Goal: Communication & Community: Participate in discussion

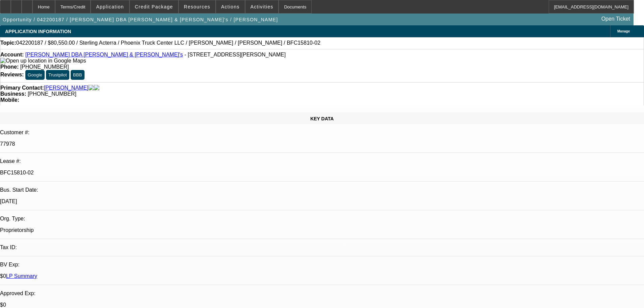
select select "0"
select select "2"
select select "0"
select select "6"
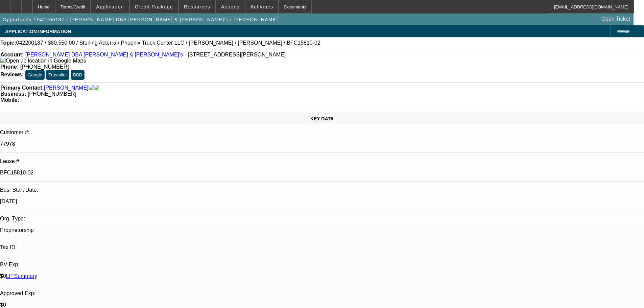
select select "0"
select select "2"
select select "0"
select select "6"
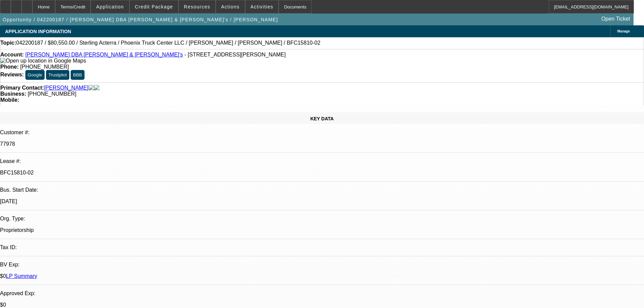
select select "0"
select select "2"
select select "0"
select select "6"
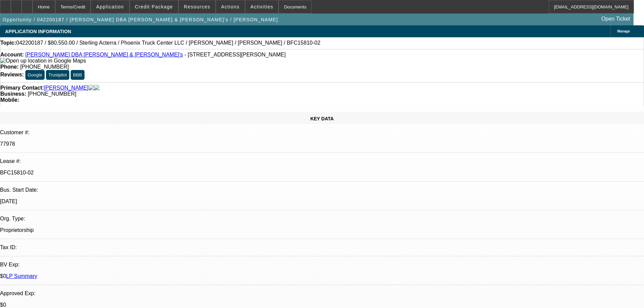
select select "0"
select select "2"
select select "0"
select select "6"
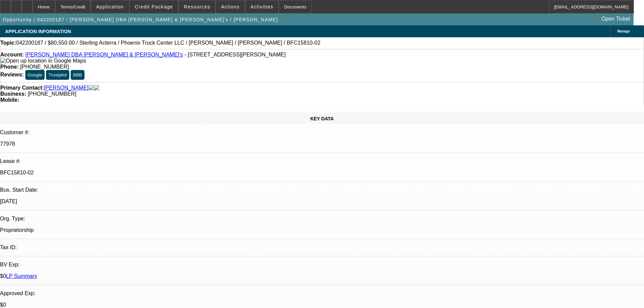
scroll to position [1253, 0]
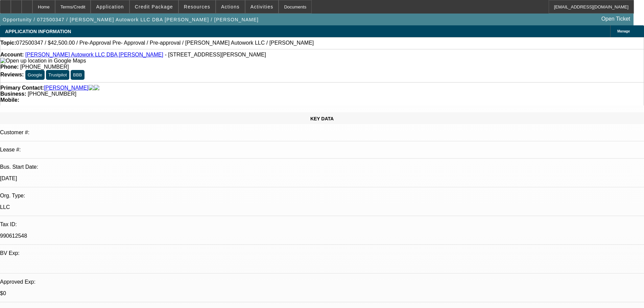
select select "0"
select select "2"
select select "0.1"
select select "4"
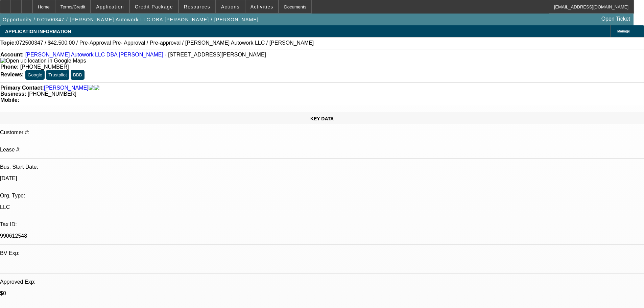
select select "0"
select select "2"
select select "0.1"
select select "4"
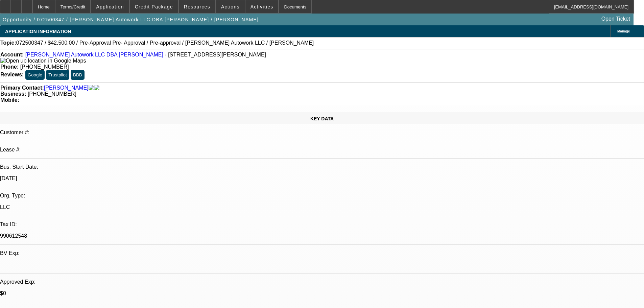
select select "0"
select select "2"
select select "0.1"
select select "4"
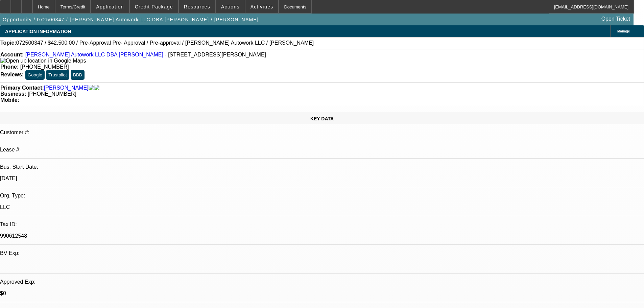
select select "0"
select select "2"
select select "0.1"
select select "4"
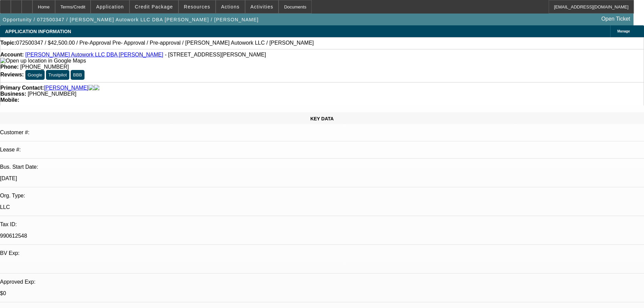
drag, startPoint x: 398, startPoint y: 207, endPoint x: 382, endPoint y: 236, distance: 33.0
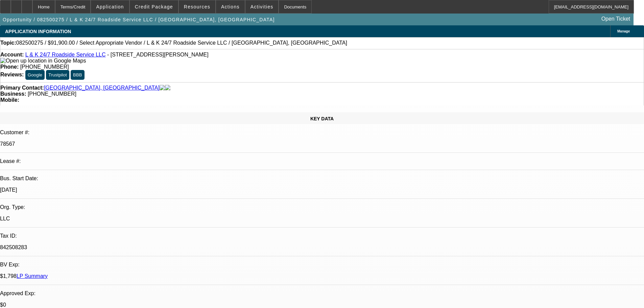
select select "0"
select select "2"
select select "0.1"
select select "4"
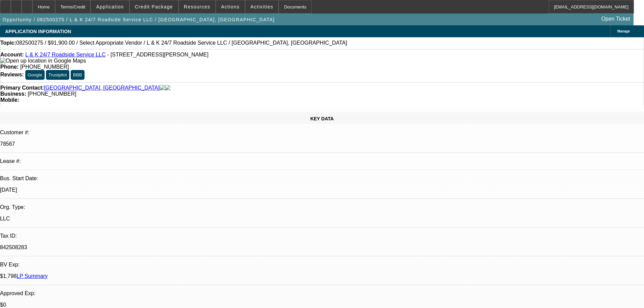
select select "0"
select select "2"
select select "0.1"
select select "4"
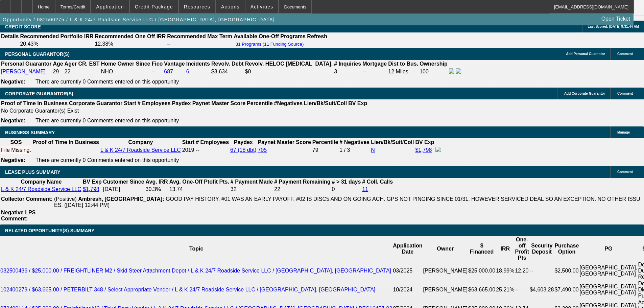
drag, startPoint x: 199, startPoint y: 136, endPoint x: 327, endPoint y: 138, distance: 128.2
type input "$60,000.00"
type input "UNKNOWN"
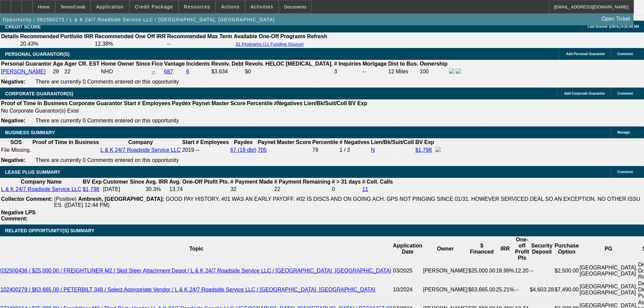
type input "$692.84"
drag, startPoint x: 218, startPoint y: 188, endPoint x: 226, endPoint y: 189, distance: 8.1
type input "24"
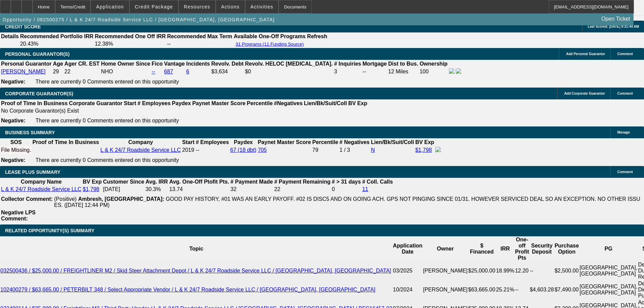
type input "$19,175.61"
type input "$1,740.37"
type input "21"
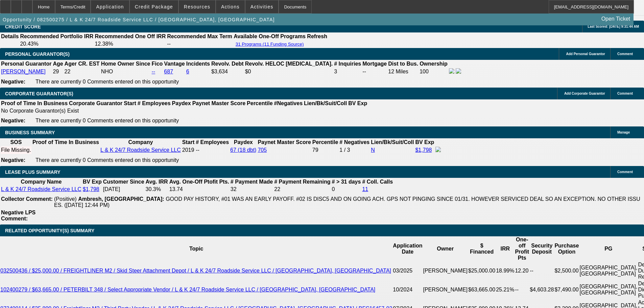
type input "$19,175.61"
type input "$1,966.26"
type input "21"
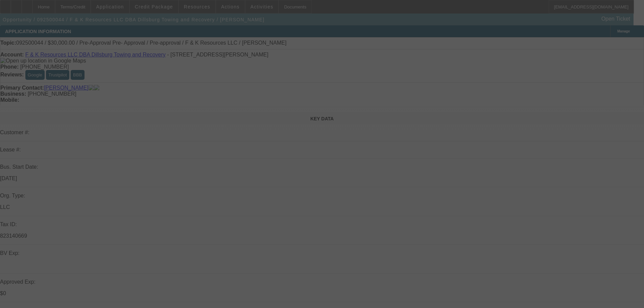
select select "0"
select select "6"
select select "0"
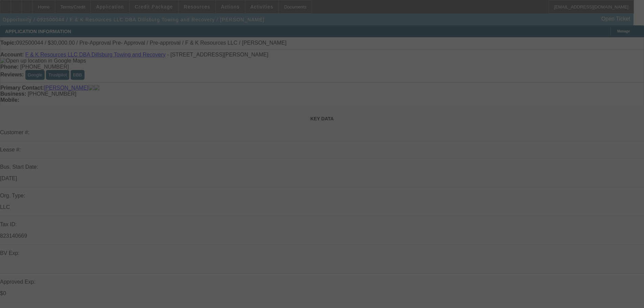
select select "0"
select select "6"
select select "0"
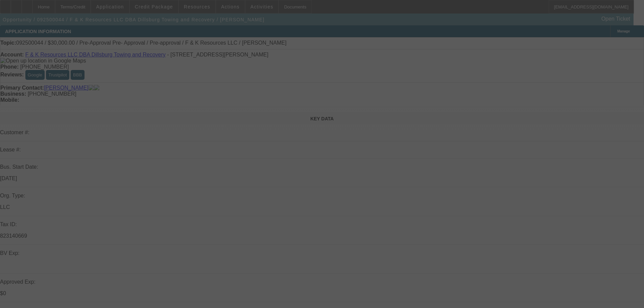
select select "0"
select select "6"
select select "0"
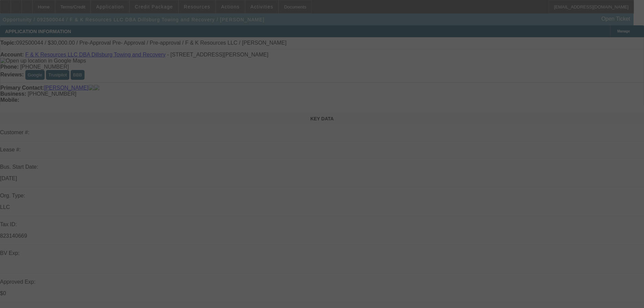
select select "6"
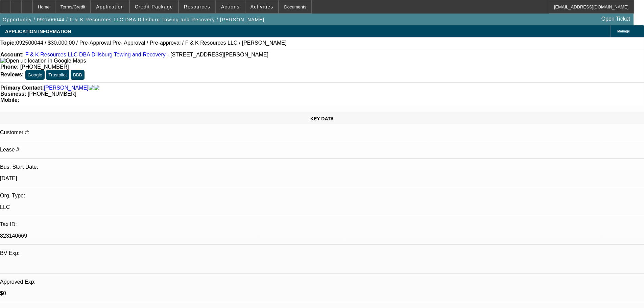
drag, startPoint x: 510, startPoint y: 94, endPoint x: 480, endPoint y: 110, distance: 34.0
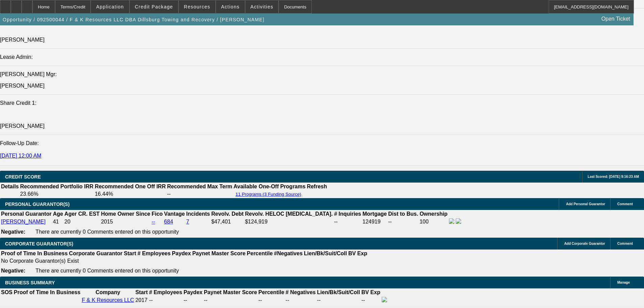
scroll to position [1014, 0]
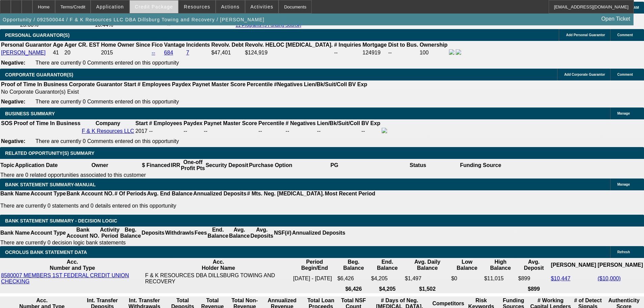
click at [161, 9] on span "Credit Package" at bounding box center [154, 6] width 38 height 5
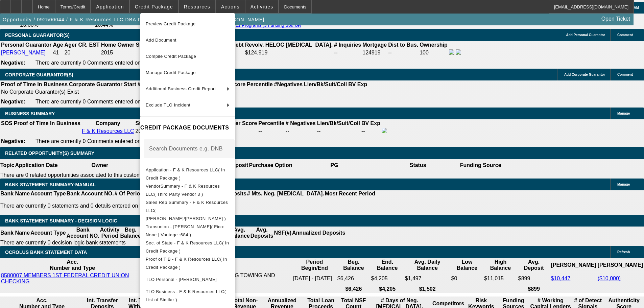
click at [365, 116] on div at bounding box center [322, 154] width 644 height 308
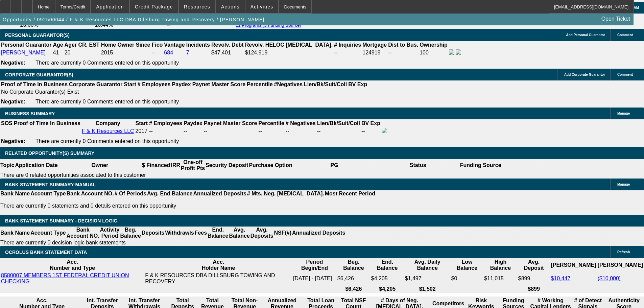
radio input "true"
type textarea "9-9: Auction ends tomorrow, will have quote and pics"
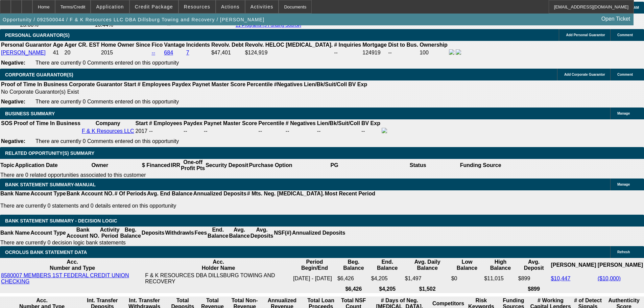
radio input "true"
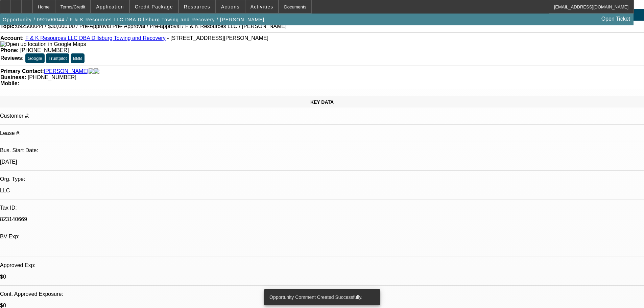
scroll to position [0, 0]
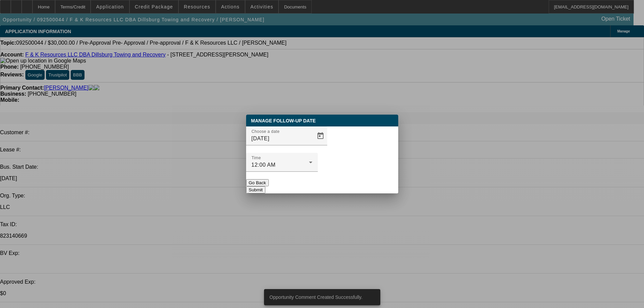
click at [269, 179] on button "Go Back" at bounding box center [257, 182] width 23 height 7
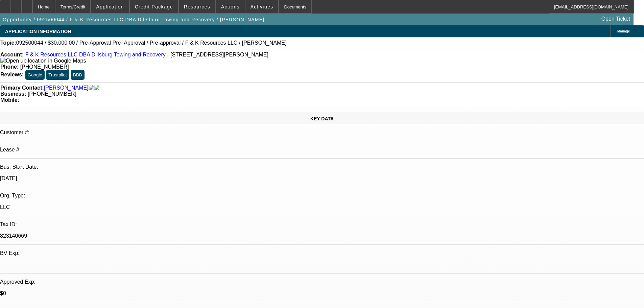
type textarea "auction is an estate sale it sounded? Still legit auctioneer--has 5-days to fun…"
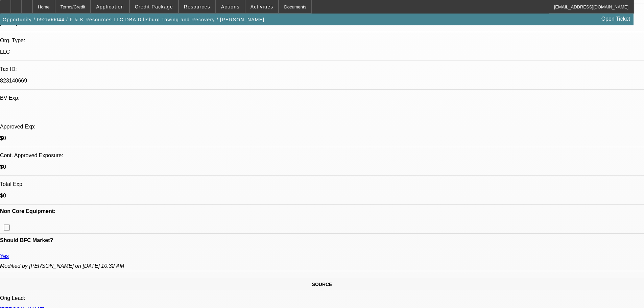
scroll to position [101, 0]
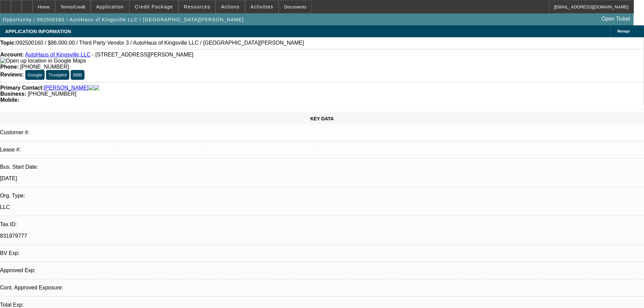
select select "0"
select select "2"
select select "0.1"
select select "4"
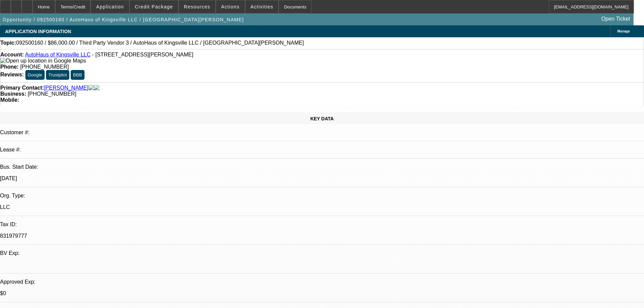
scroll to position [169, 0]
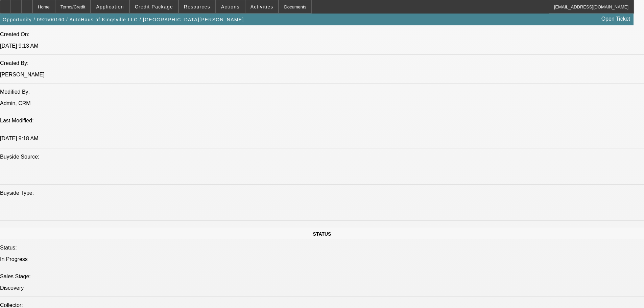
scroll to position [440, 0]
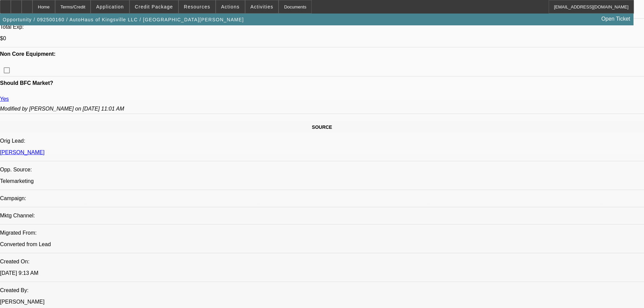
scroll to position [203, 0]
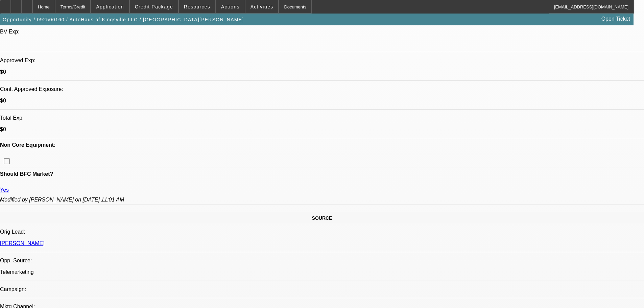
scroll to position [237, 0]
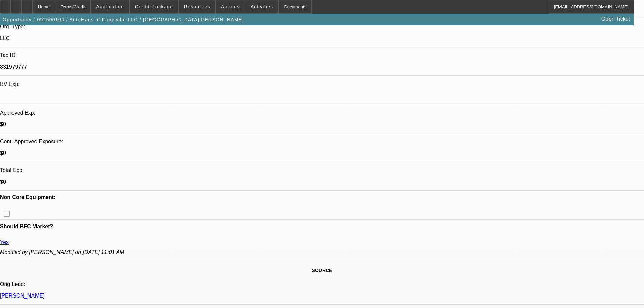
scroll to position [0, 0]
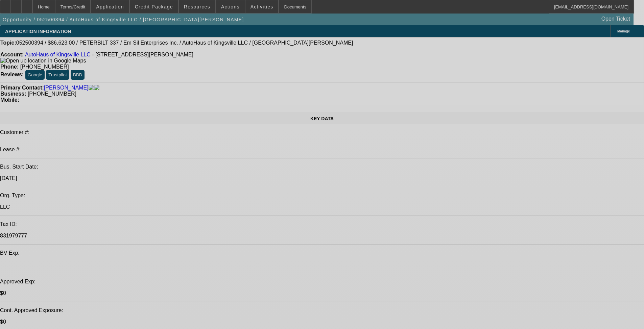
select select "0"
select select "2"
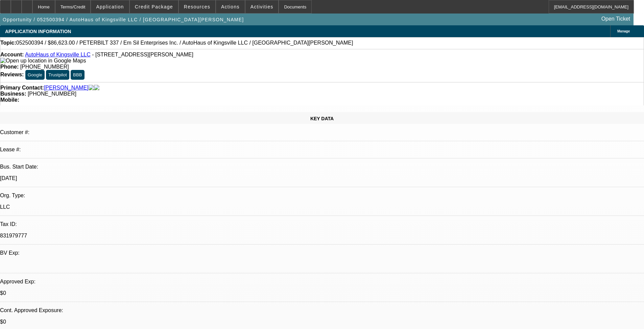
select select "2"
select select "0"
select select "6"
select select "0"
select select "2"
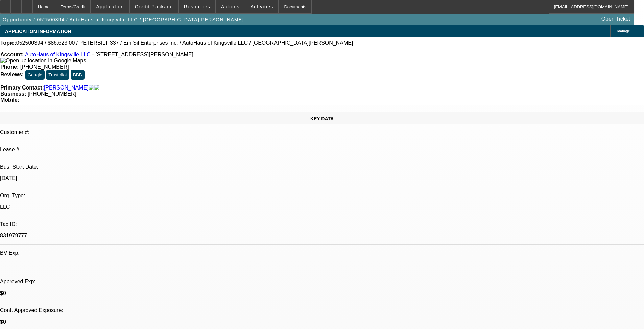
select select "2"
select select "0"
select select "6"
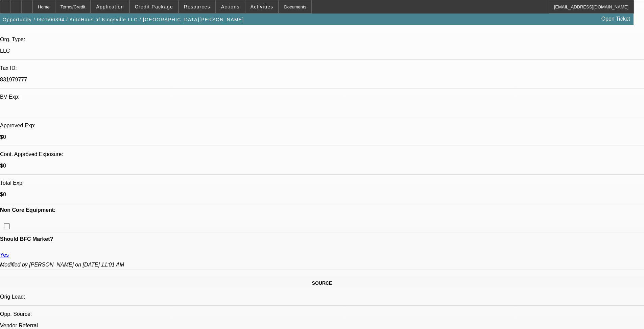
select select "0"
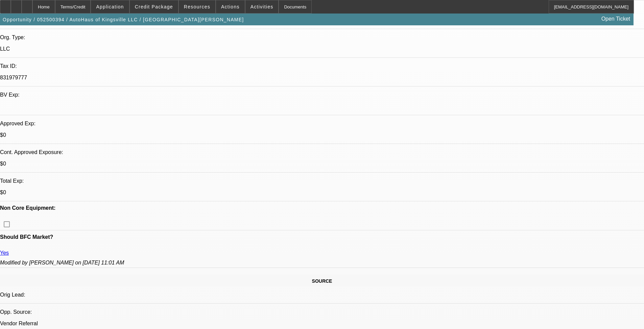
select select "2"
select select "0"
select select "6"
select select "0"
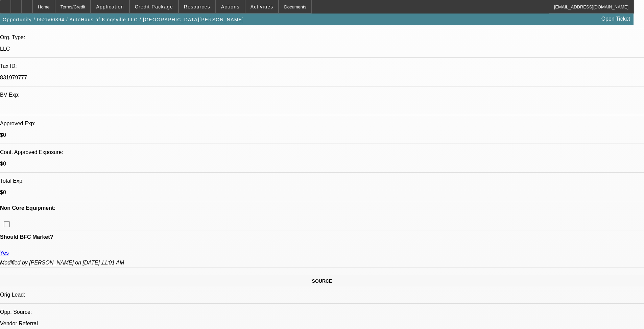
select select "2"
select select "0"
select select "6"
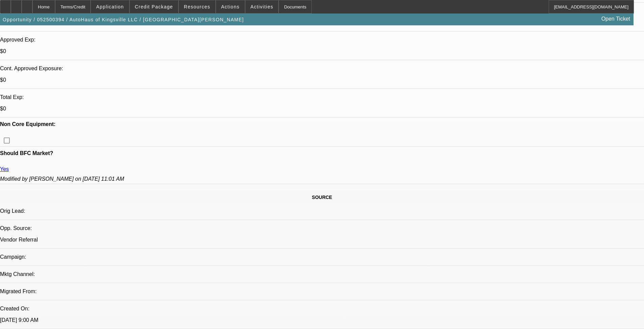
scroll to position [203, 0]
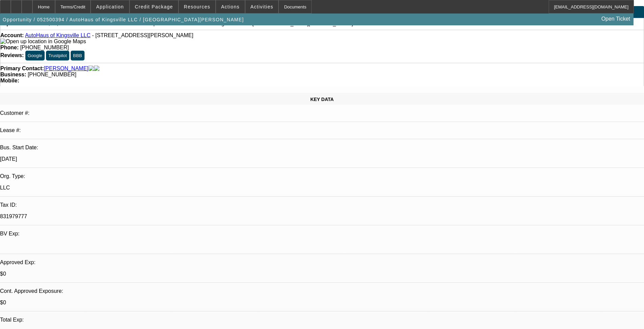
scroll to position [0, 0]
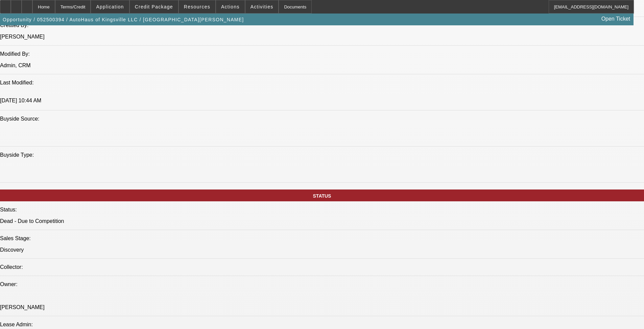
scroll to position [541, 0]
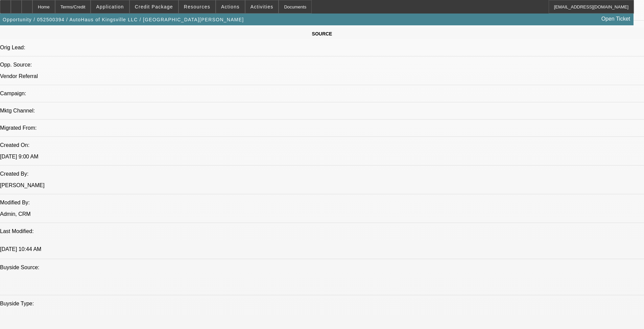
scroll to position [34, 0]
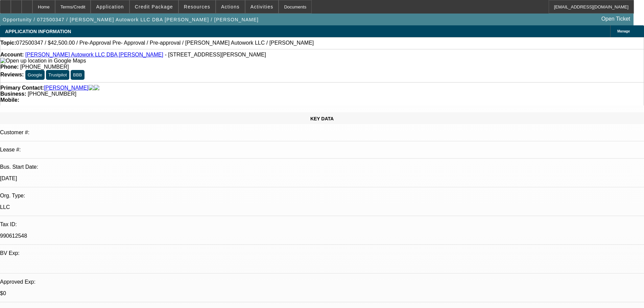
select select "0"
select select "2"
select select "0.1"
select select "4"
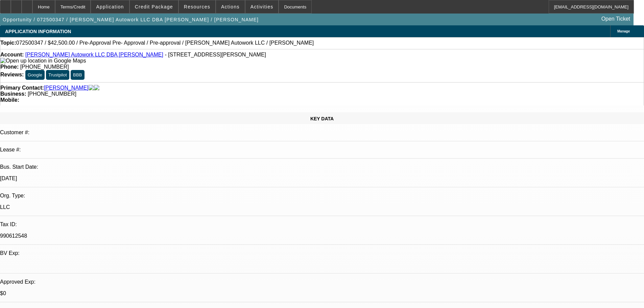
select select "0"
select select "2"
select select "0.1"
select select "4"
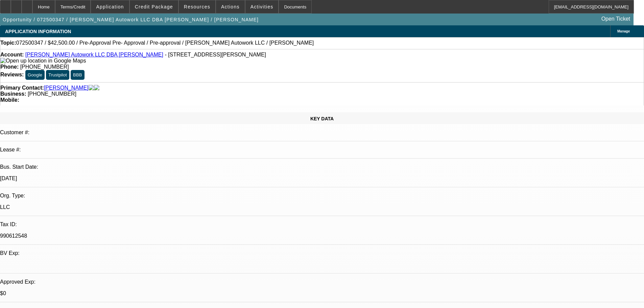
select select "0"
select select "2"
select select "0.1"
select select "4"
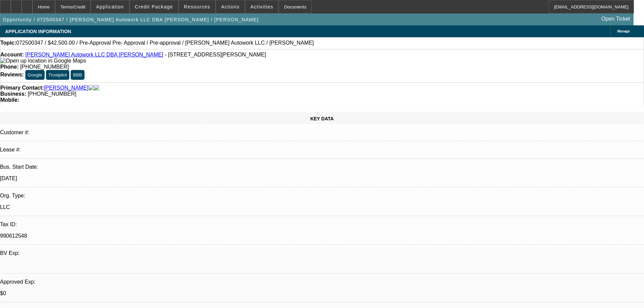
select select "0"
select select "2"
select select "0.1"
select select "4"
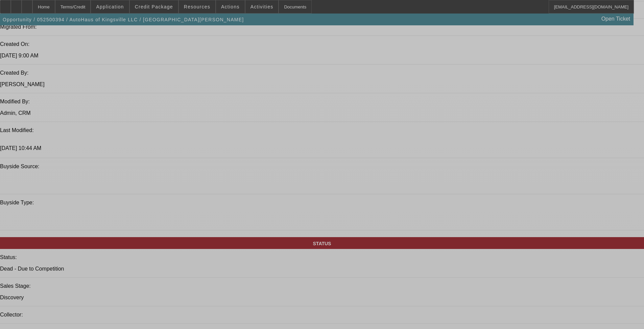
select select "0"
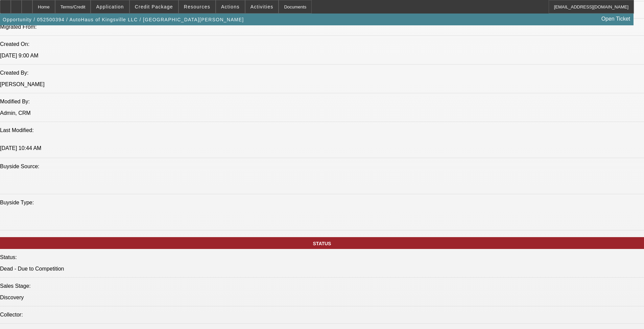
select select "2"
select select "0"
select select "6"
select select "0"
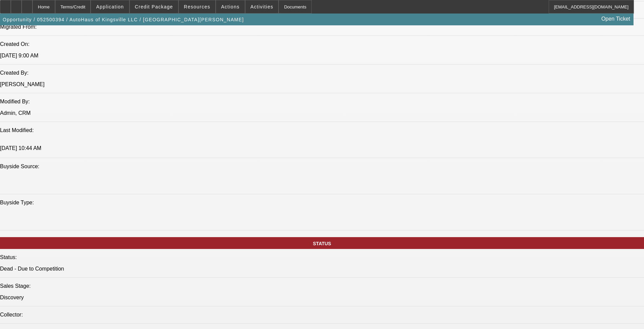
select select "2"
select select "0"
select select "6"
